Goal: Navigation & Orientation: Find specific page/section

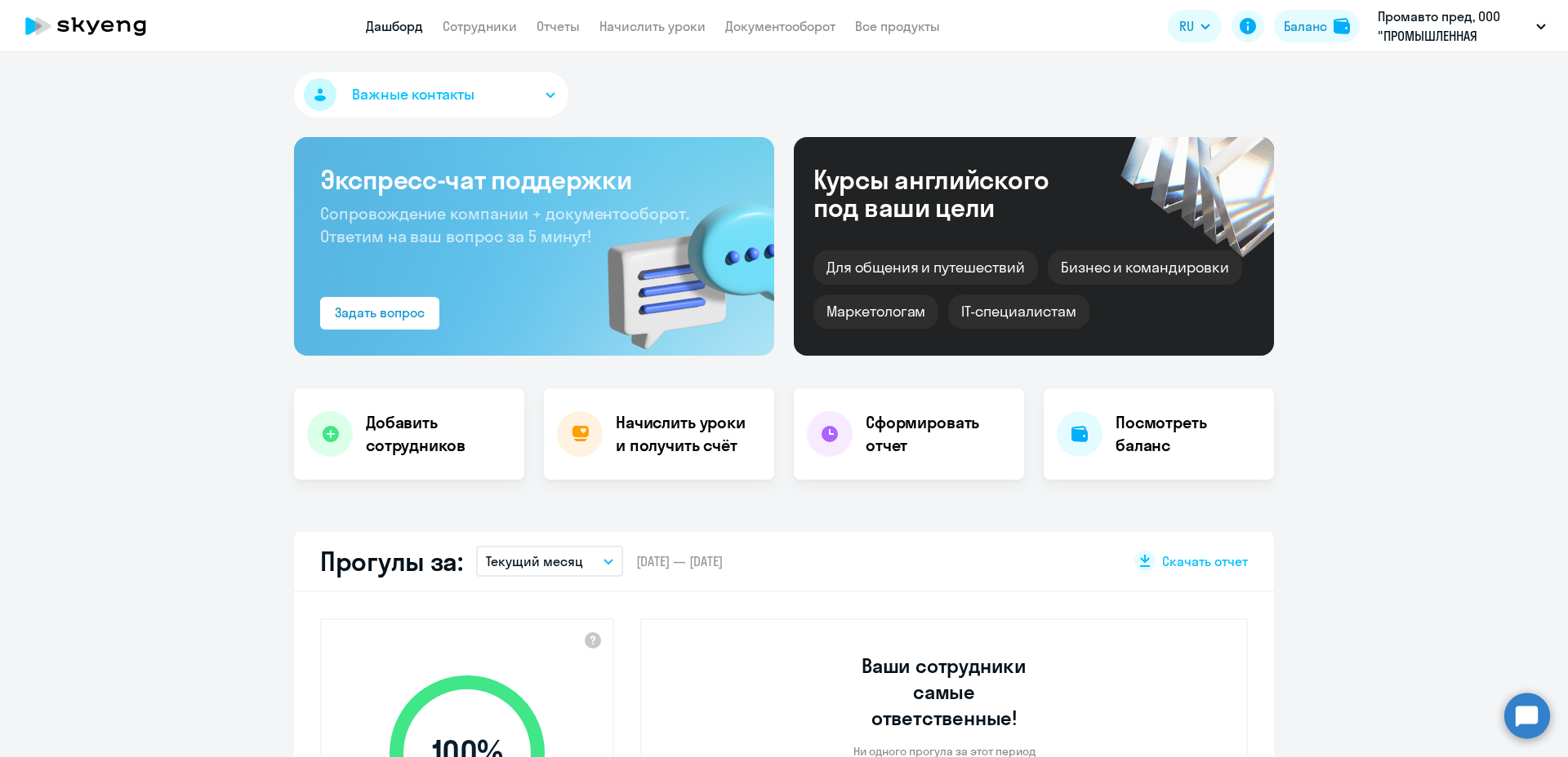
select select "30"
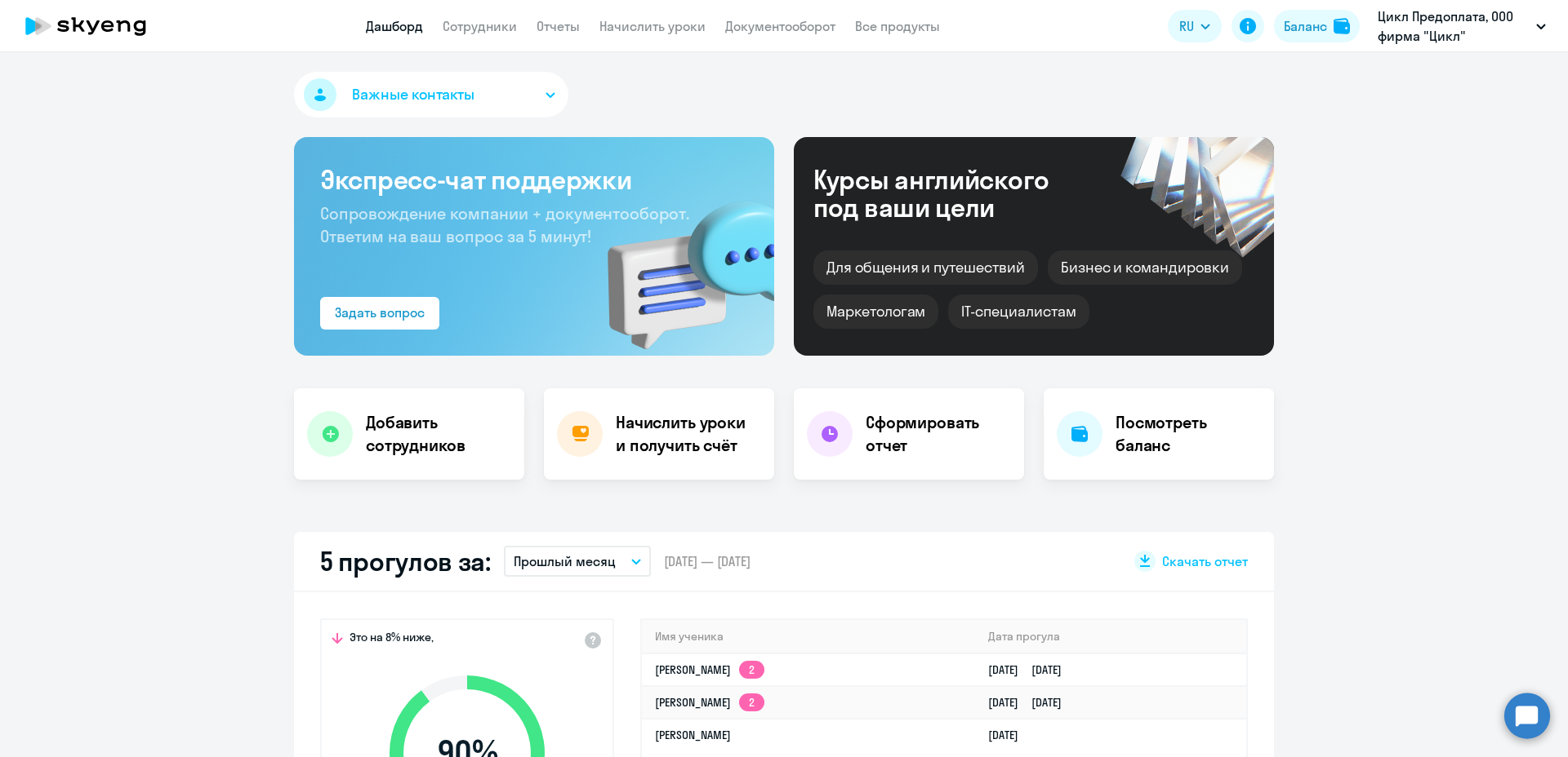
select select "30"
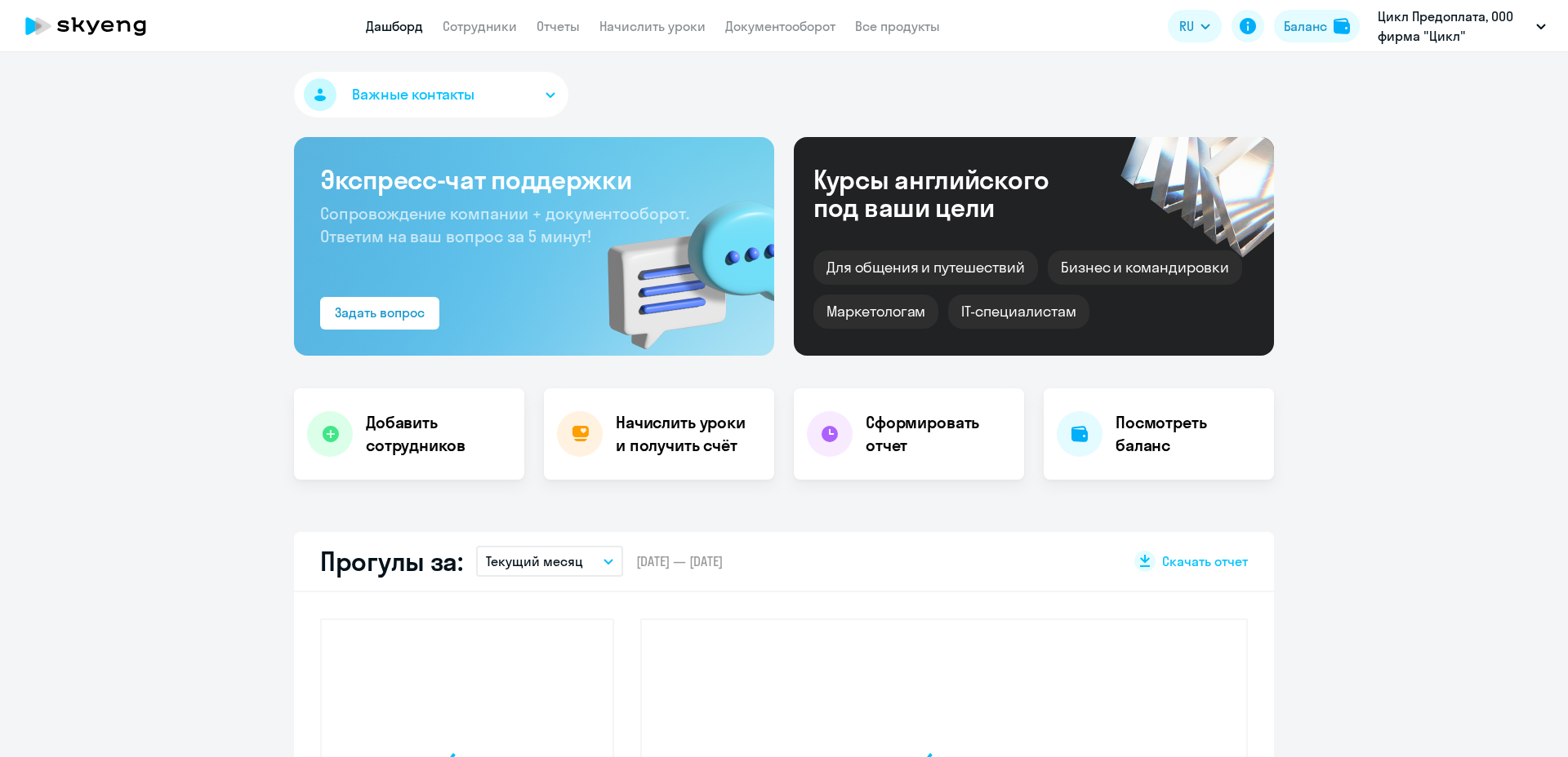
select select "30"
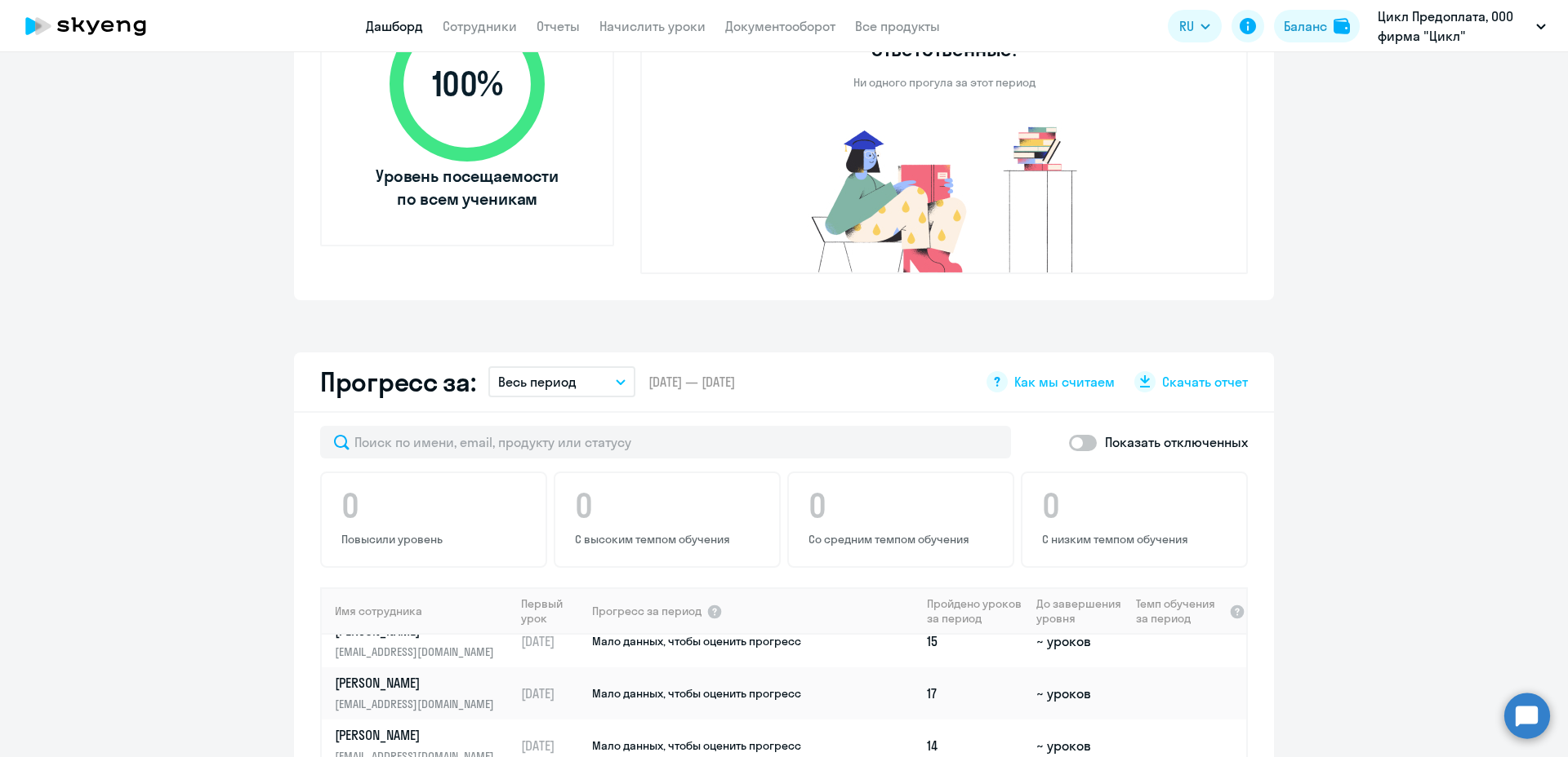
scroll to position [16, 0]
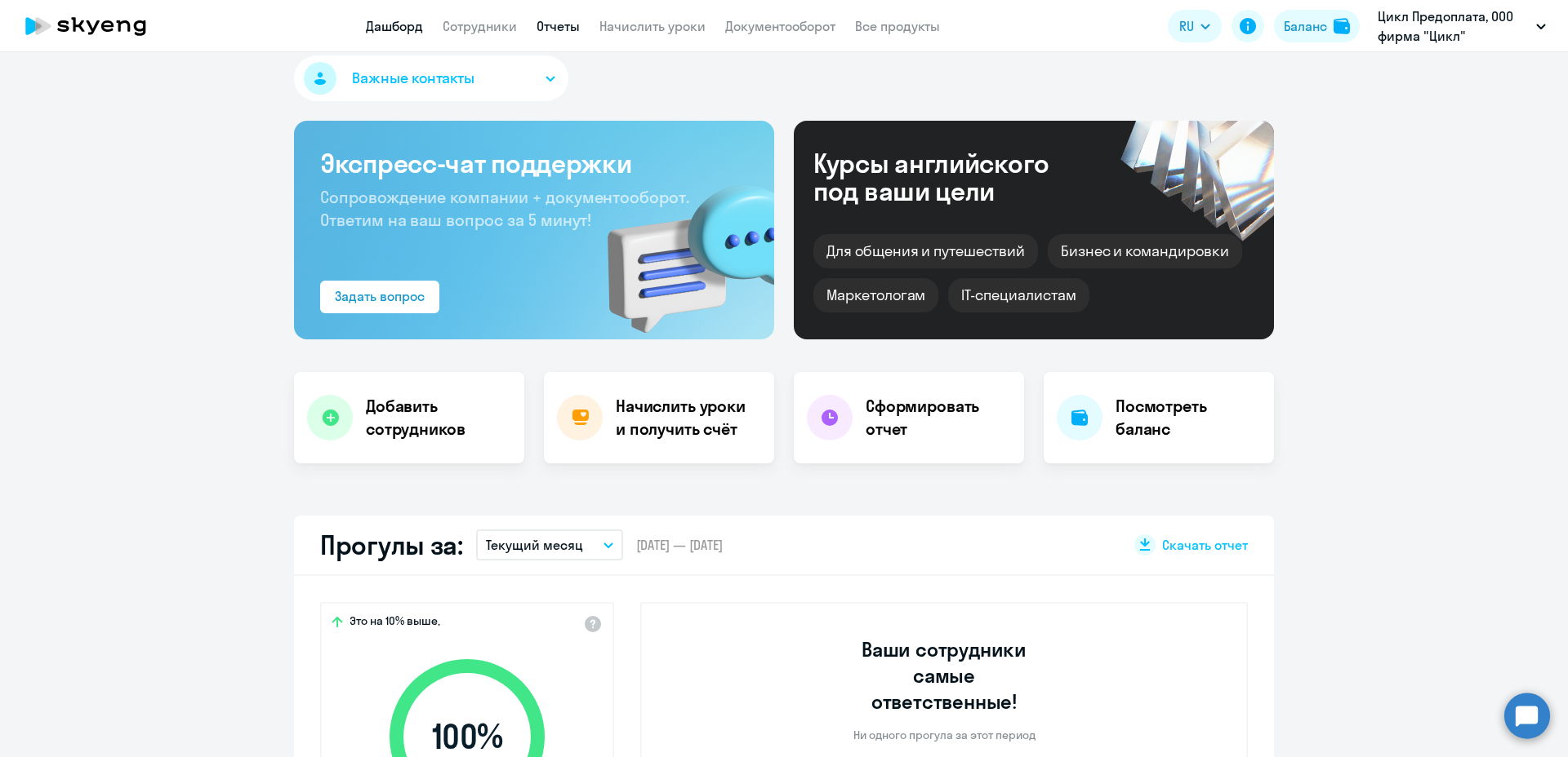
click at [544, 28] on link "Отчеты" at bounding box center [558, 26] width 44 height 16
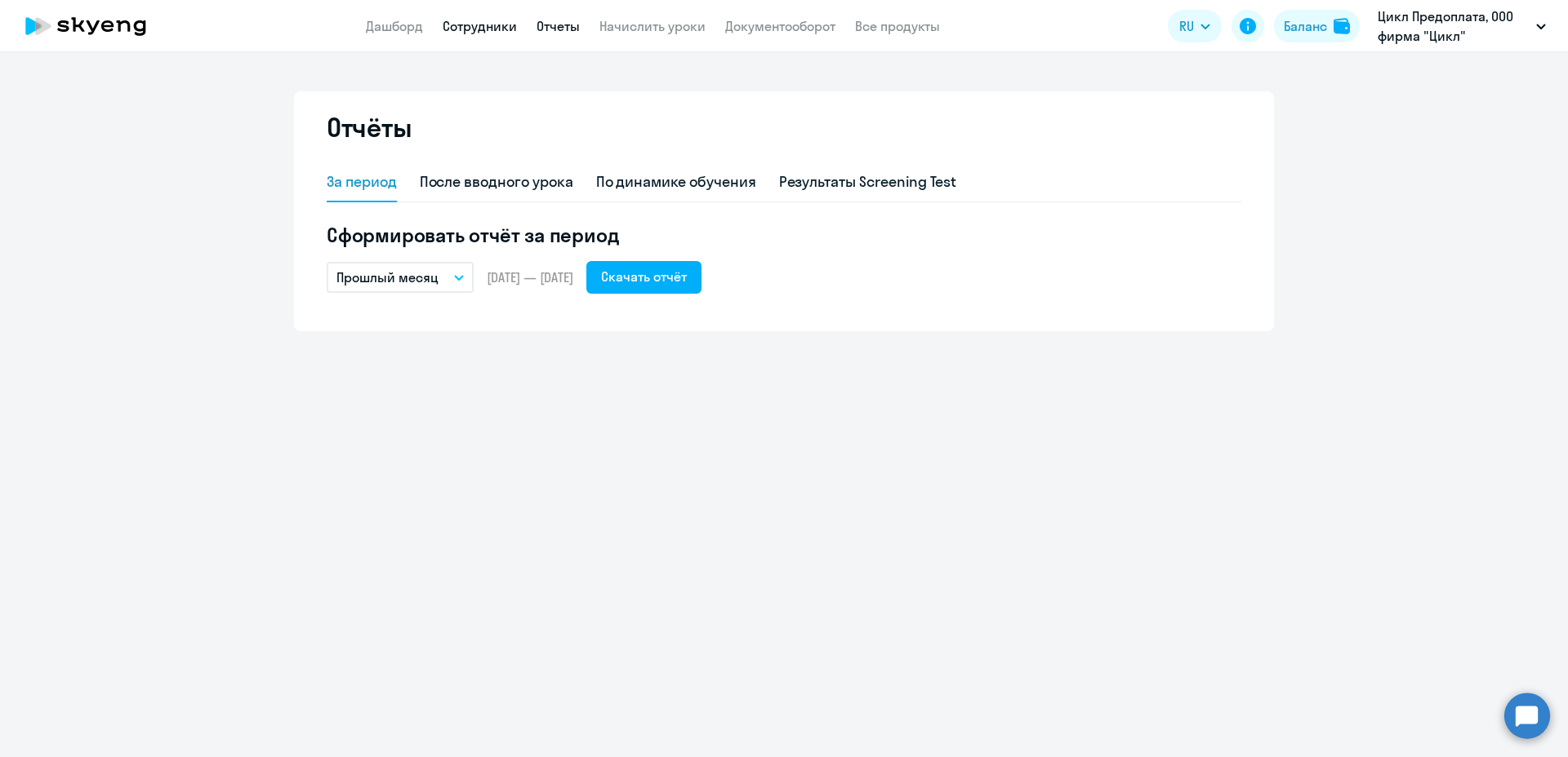
click at [481, 29] on link "Сотрудники" at bounding box center [479, 26] width 75 height 16
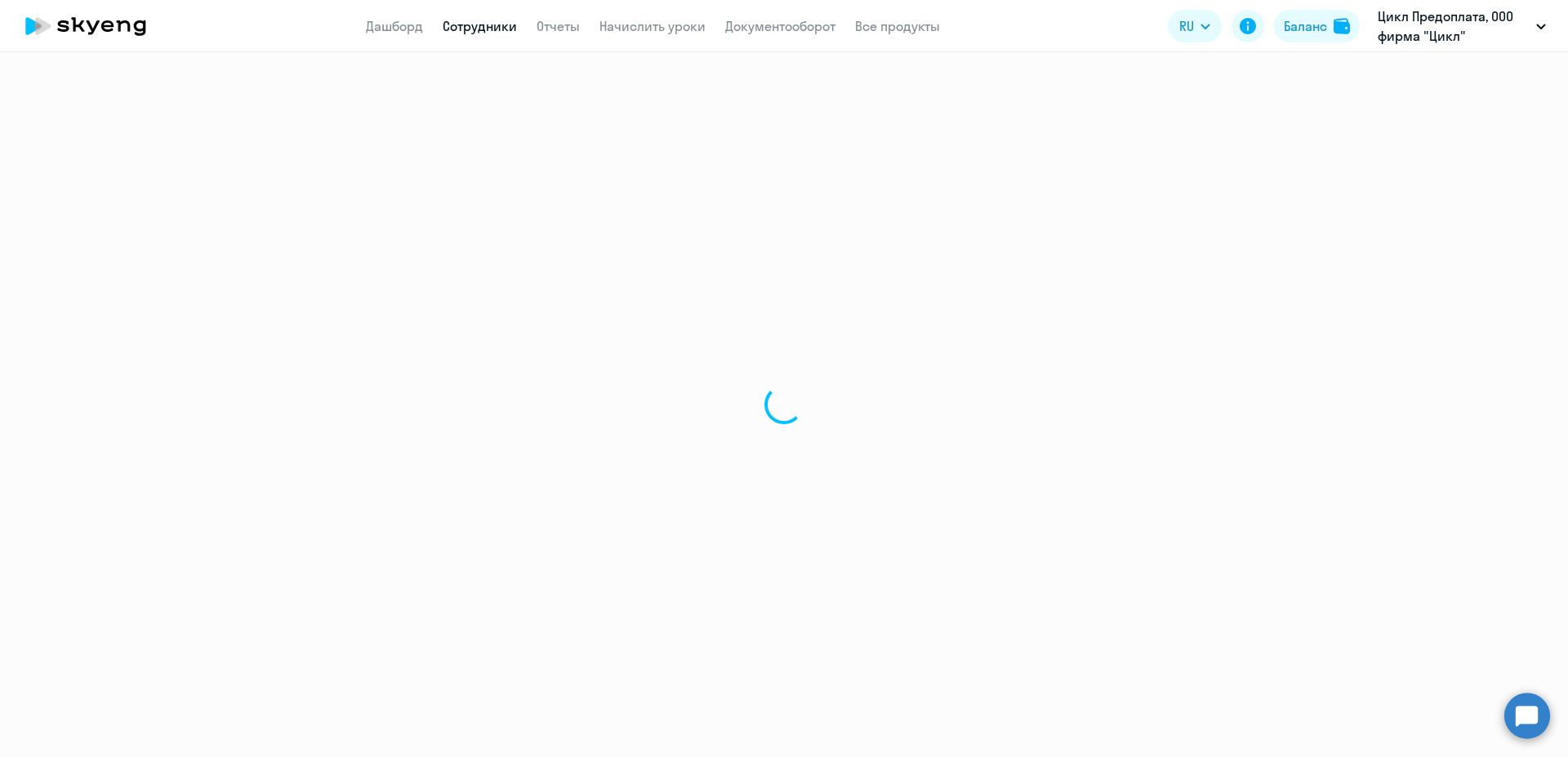
select select "30"
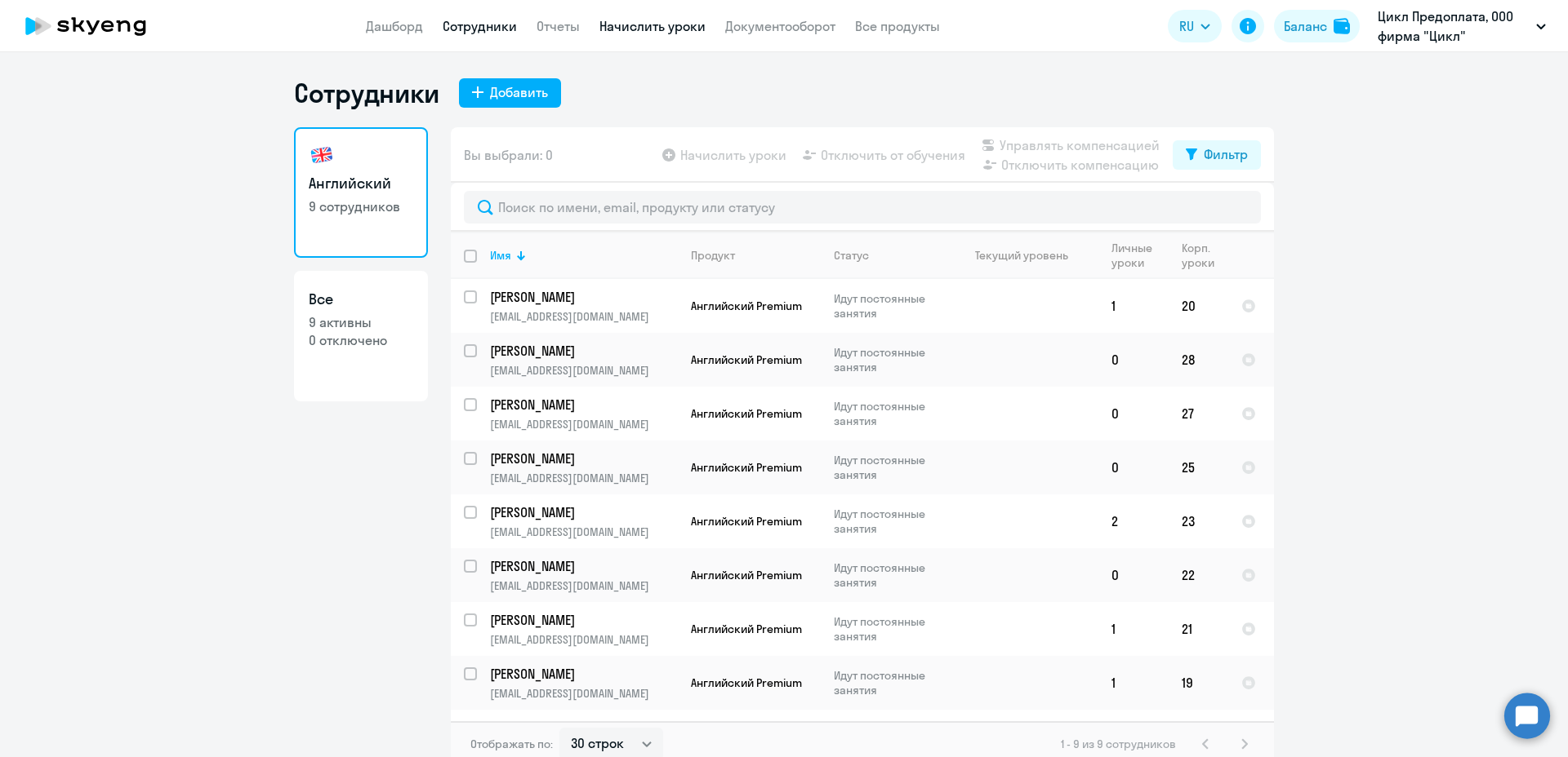
click at [655, 30] on link "Начислить уроки" at bounding box center [653, 26] width 107 height 16
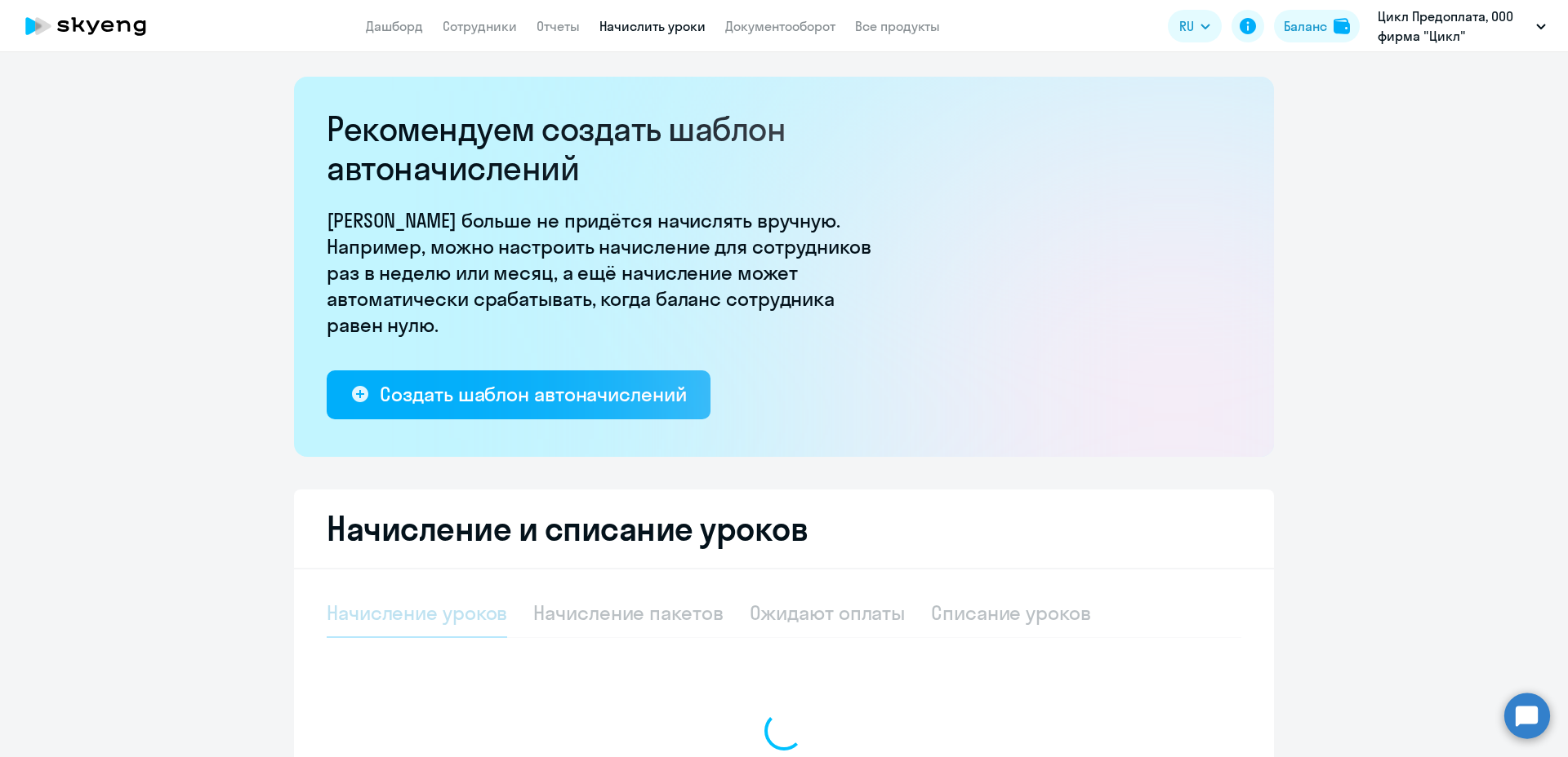
select select "10"
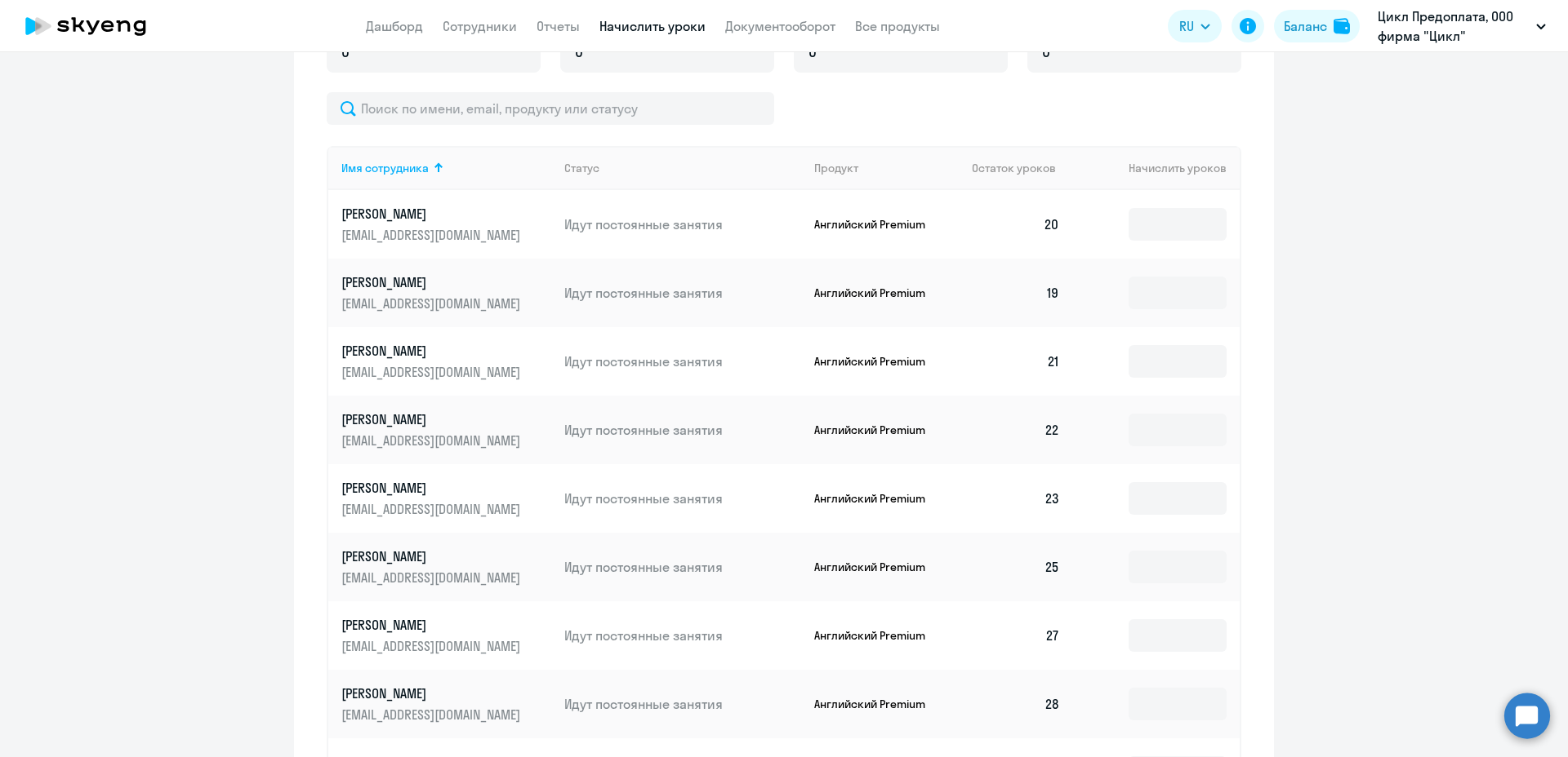
scroll to position [586, 0]
